Goal: Transaction & Acquisition: Download file/media

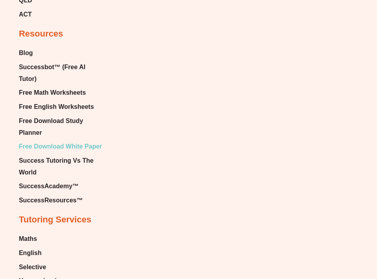
scroll to position [4981, 0]
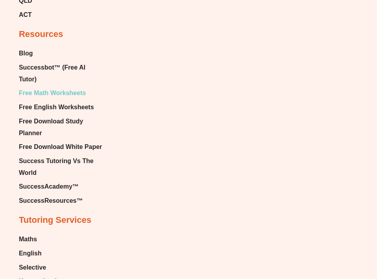
click at [58, 87] on span "Free Math Worksheets" at bounding box center [52, 93] width 67 height 12
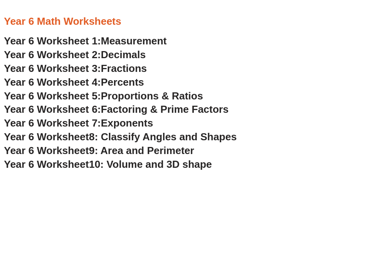
scroll to position [1796, 0]
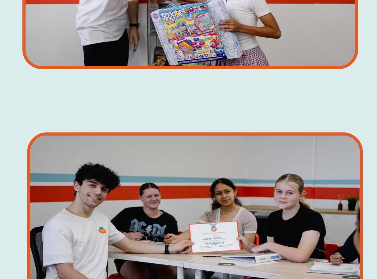
scroll to position [1806, 0]
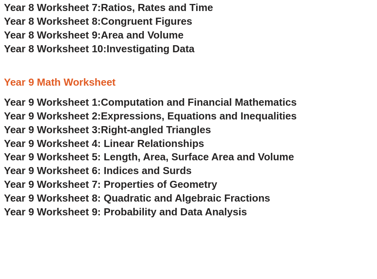
scroll to position [2638, 0]
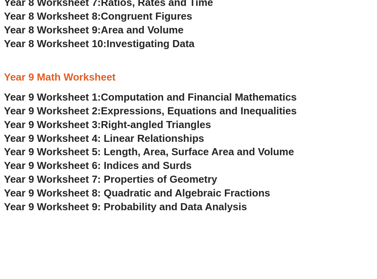
click at [180, 210] on span "Year 9 Worksheet 9: Probability and Data Analysis" at bounding box center [125, 207] width 243 height 12
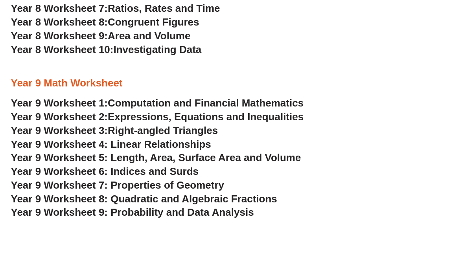
scroll to position [2593, 0]
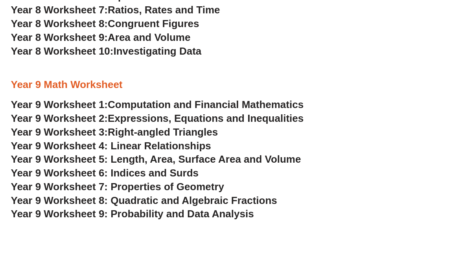
click at [253, 204] on span "Year 9 Worksheet 8: Quadratic and Algebraic Fractions" at bounding box center [144, 201] width 266 height 12
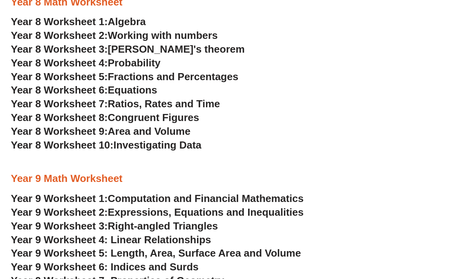
scroll to position [2450, 0]
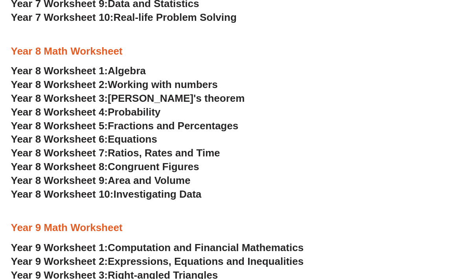
click at [161, 196] on span "Investigating Data" at bounding box center [157, 194] width 88 height 12
click at [321, 97] on h3 "Year 8 Worksheet 3: [PERSON_NAME]'s theorem" at bounding box center [231, 98] width 440 height 13
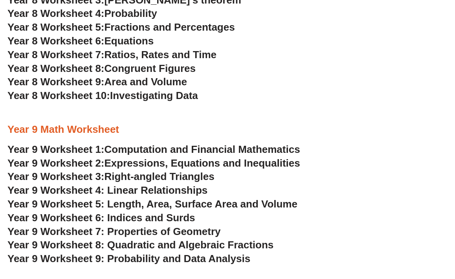
scroll to position [2526, 0]
